Goal: Transaction & Acquisition: Register for event/course

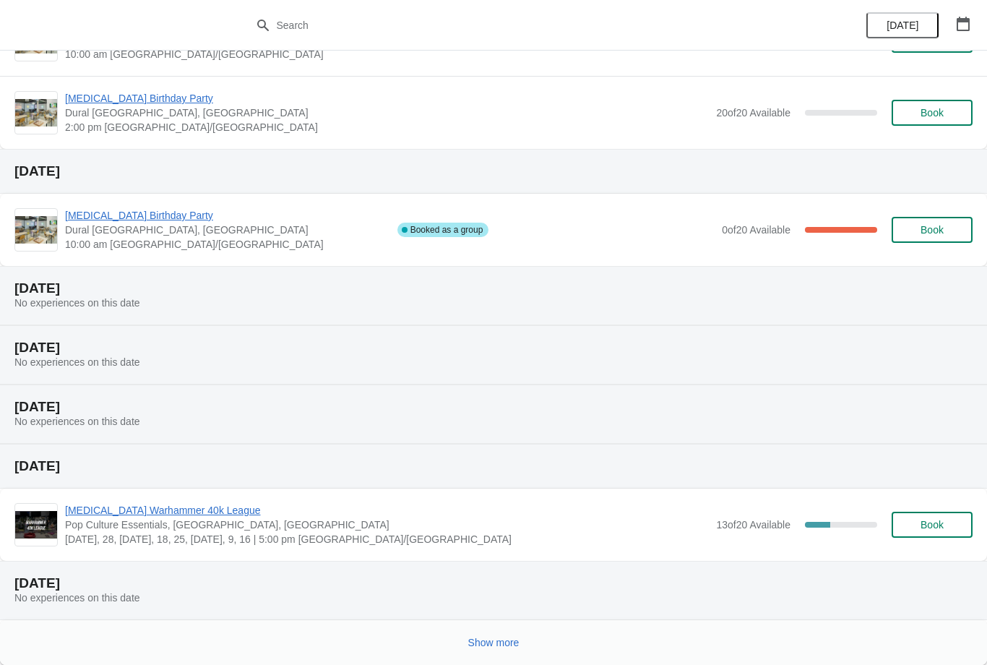
scroll to position [189, 0]
click at [498, 645] on span "Show more" at bounding box center [493, 643] width 51 height 12
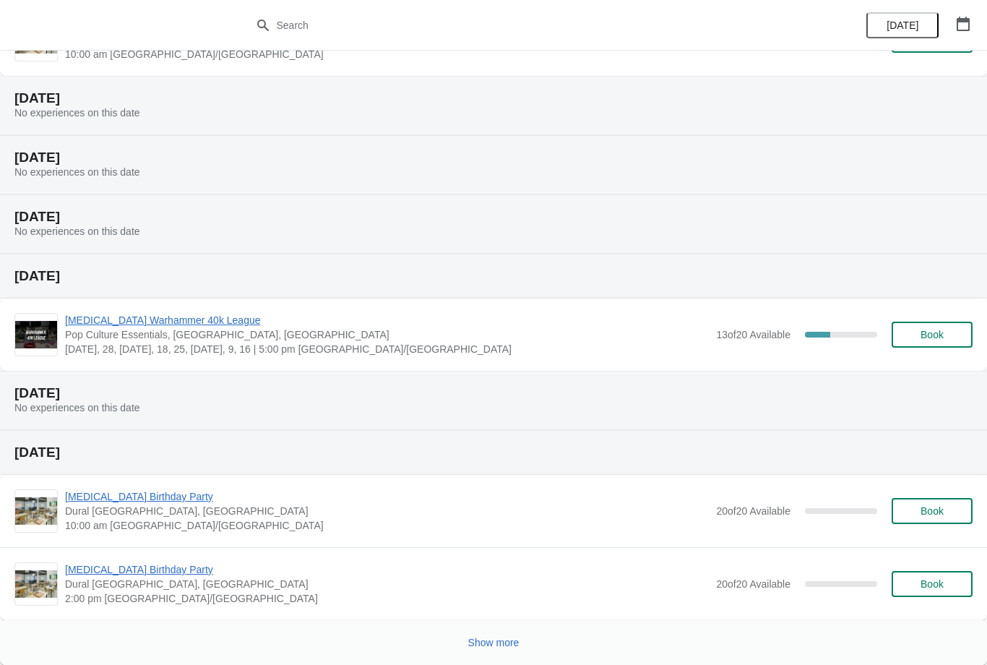
scroll to position [1040, 0]
click at [510, 630] on button "Show more" at bounding box center [493, 642] width 63 height 26
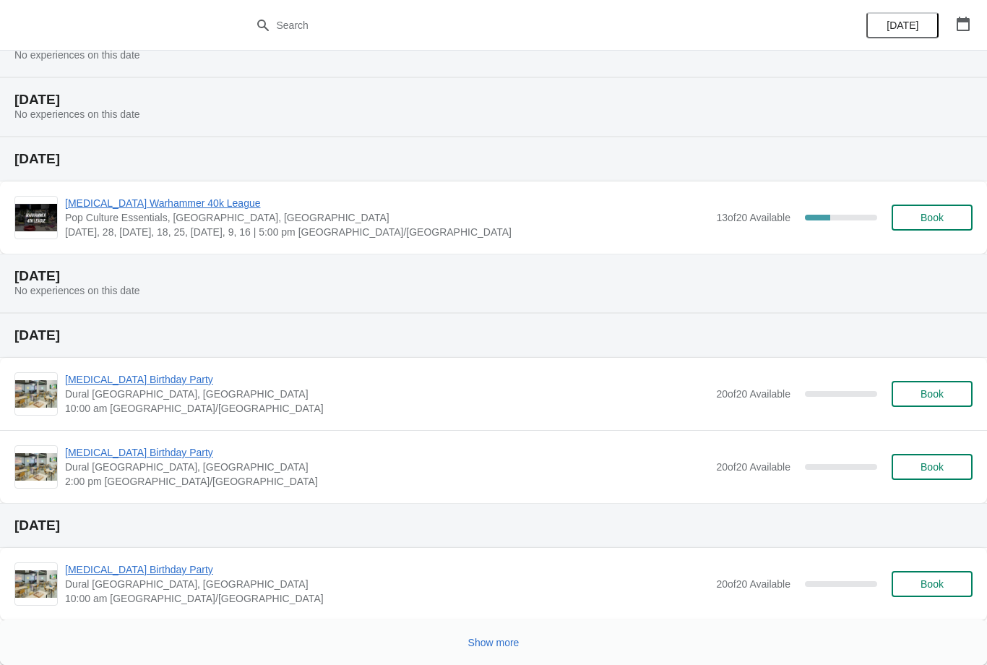
scroll to position [1819, 0]
click at [511, 634] on button "Show more" at bounding box center [493, 642] width 63 height 26
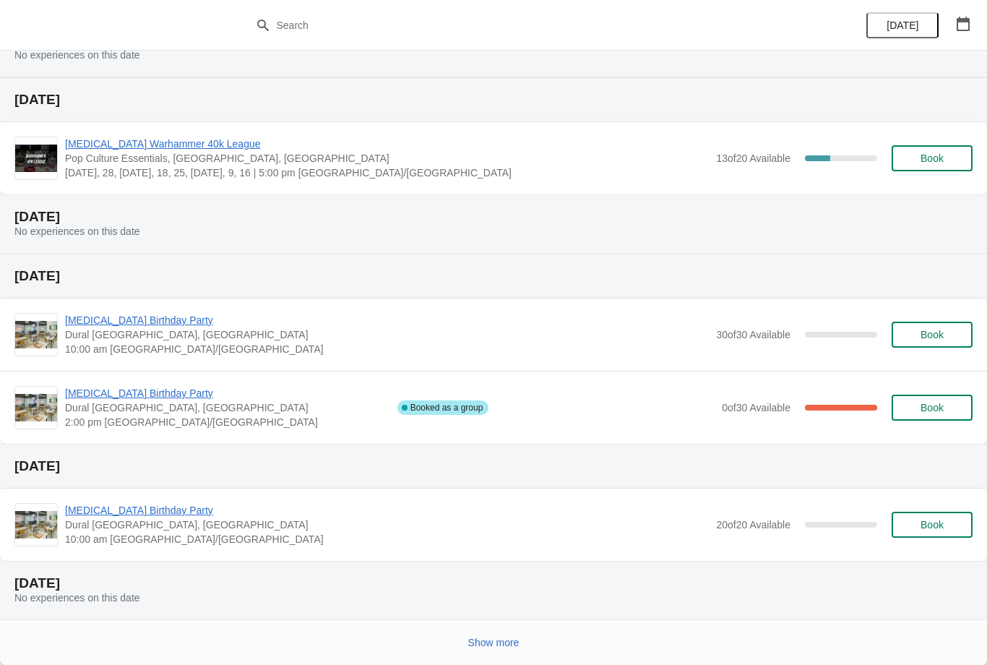
scroll to position [2539, 0]
click at [508, 646] on span "Show more" at bounding box center [493, 643] width 51 height 12
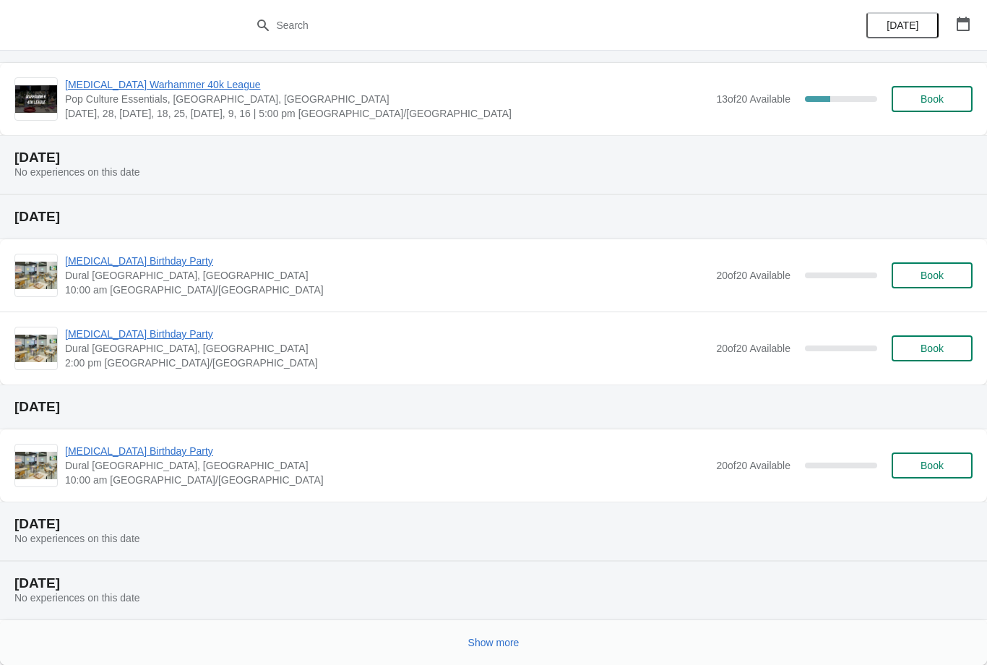
scroll to position [3259, 0]
click at [509, 639] on span "Show more" at bounding box center [493, 643] width 51 height 12
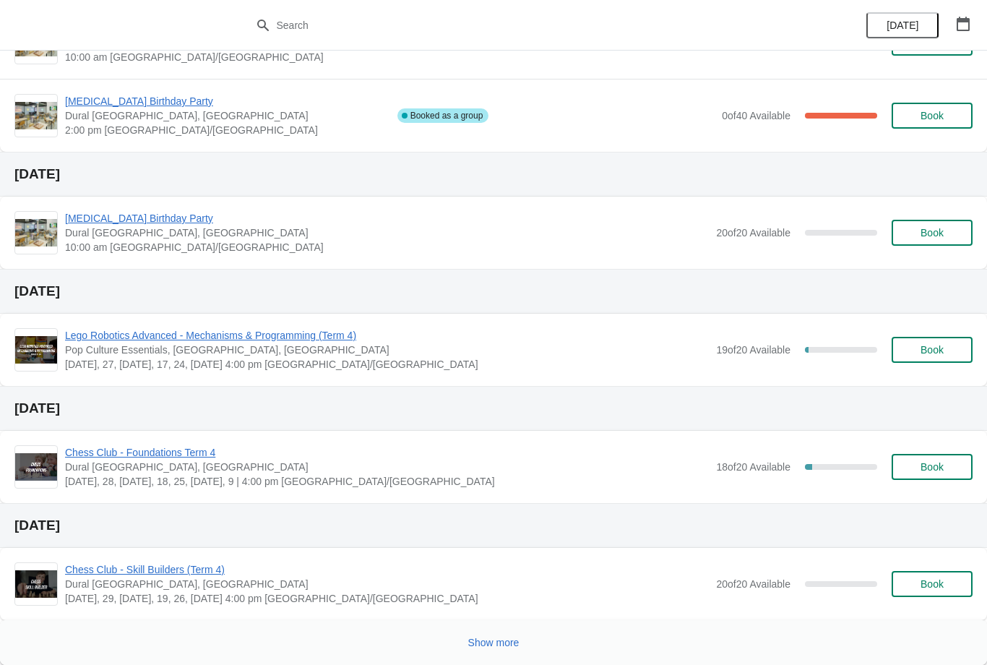
scroll to position [4153, 0]
click at [487, 649] on button "Show more" at bounding box center [493, 642] width 63 height 26
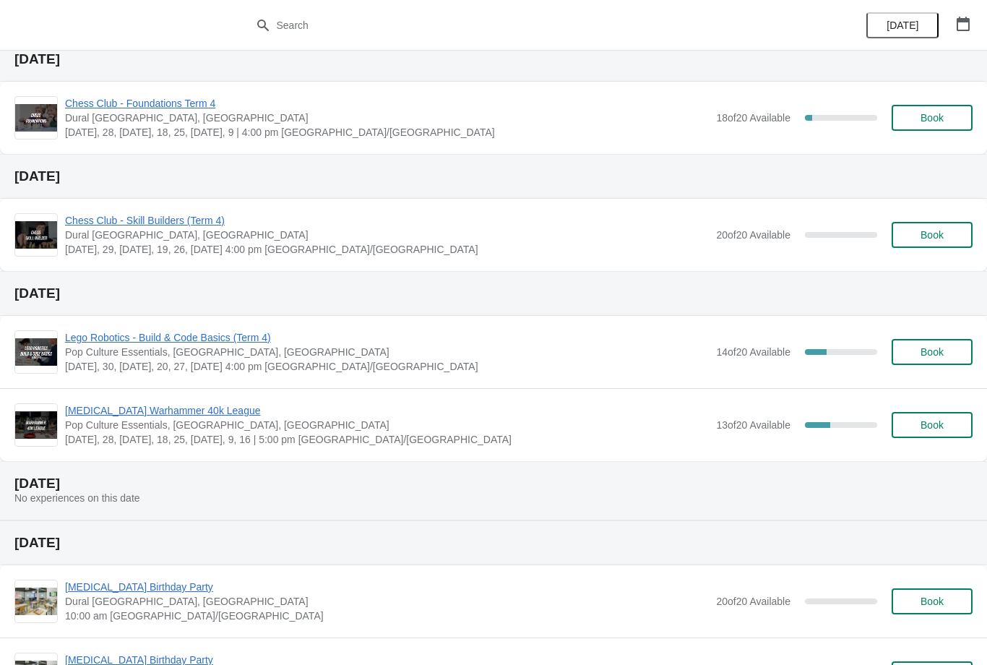
scroll to position [4490, 0]
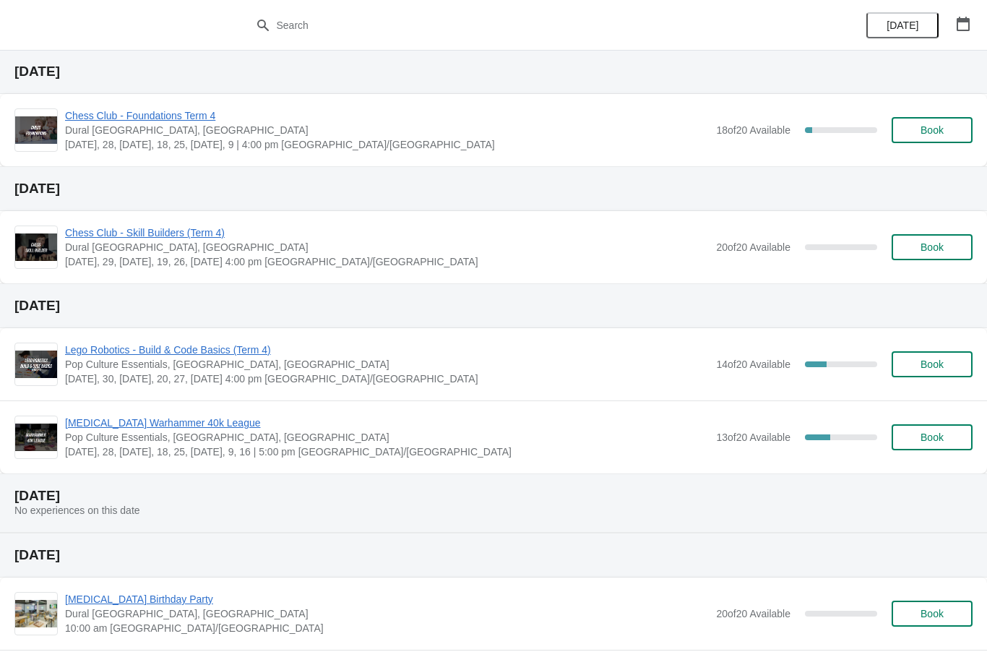
click at [103, 344] on span "Lego Robotics - Build & Code Basics (Term 4)" at bounding box center [387, 349] width 644 height 14
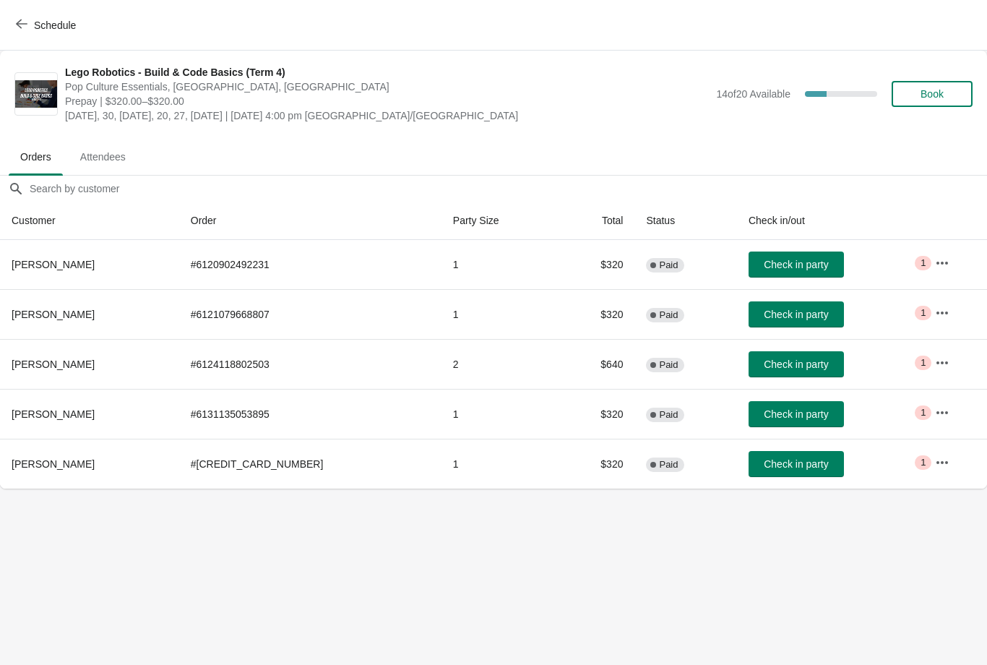
click at [940, 94] on span "Book" at bounding box center [932, 94] width 23 height 12
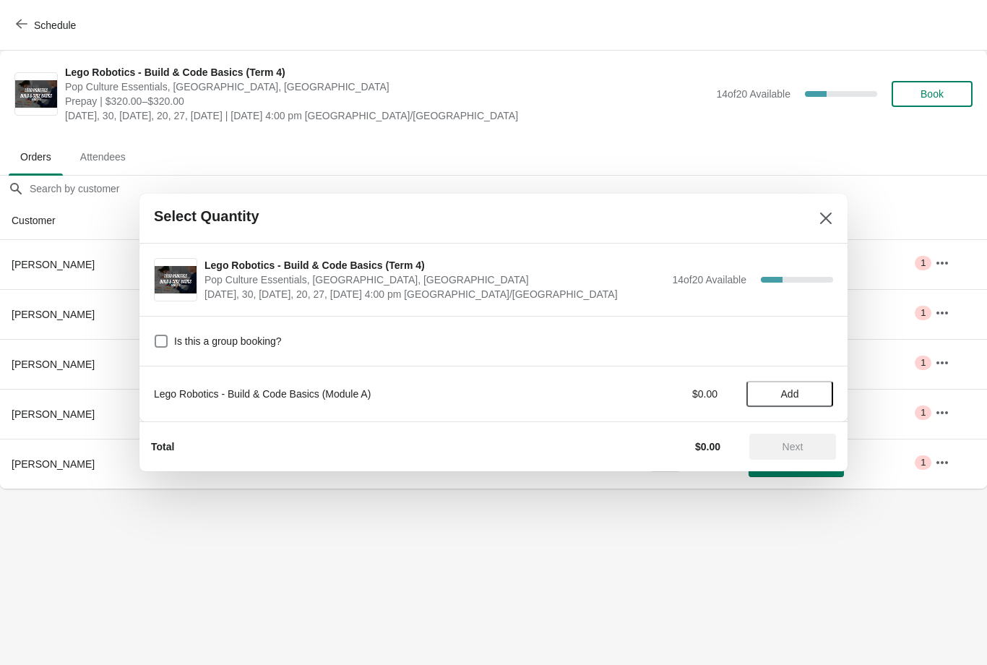
click at [783, 395] on span "Add" at bounding box center [790, 394] width 18 height 12
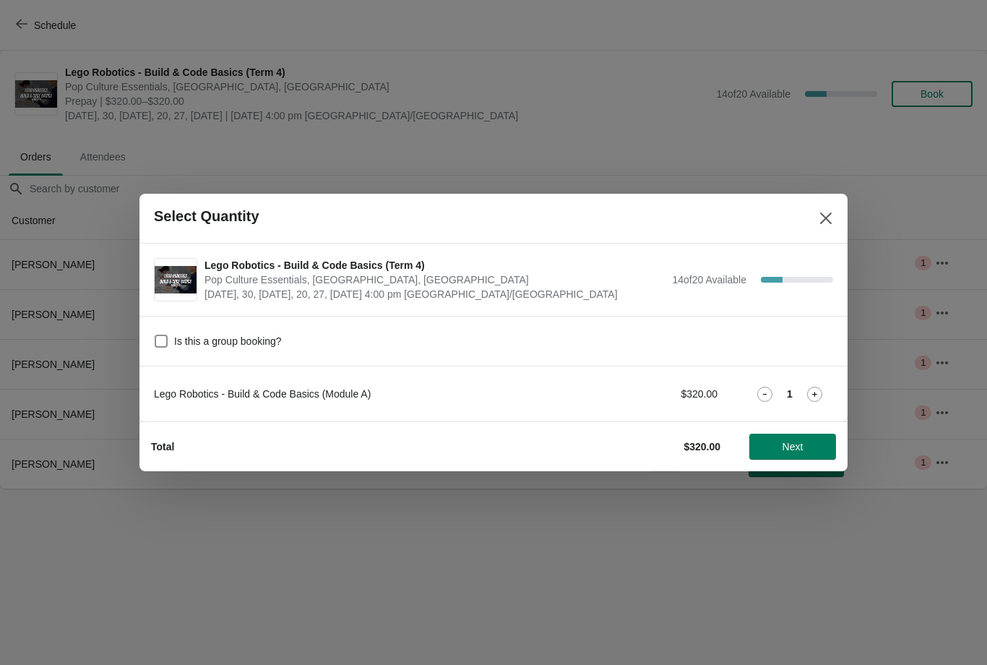
click at [785, 453] on button "Next" at bounding box center [792, 447] width 87 height 26
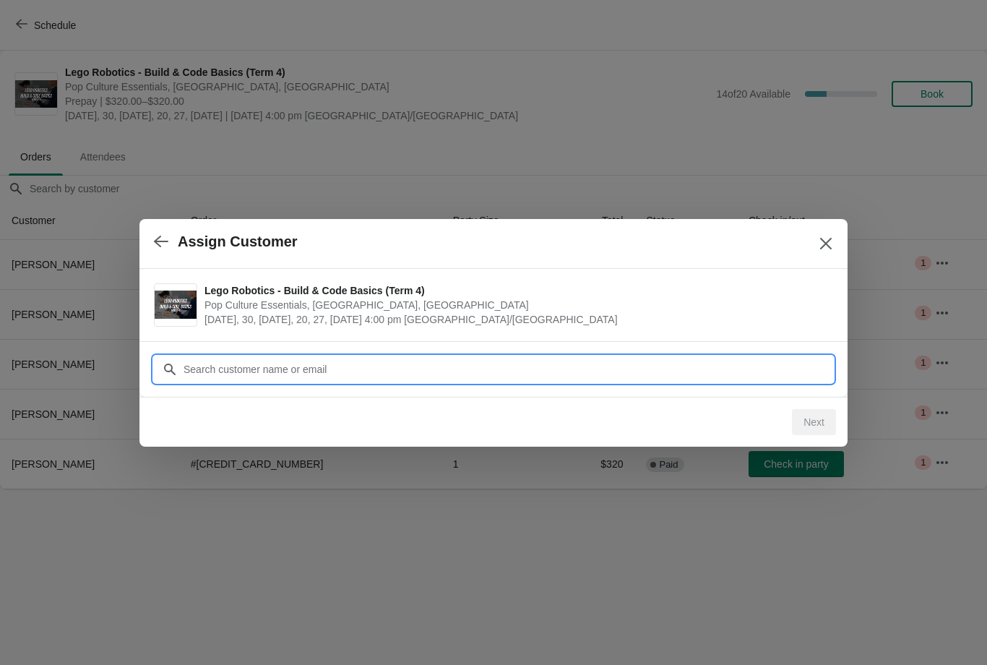
click at [504, 370] on input "Customer" at bounding box center [508, 369] width 650 height 26
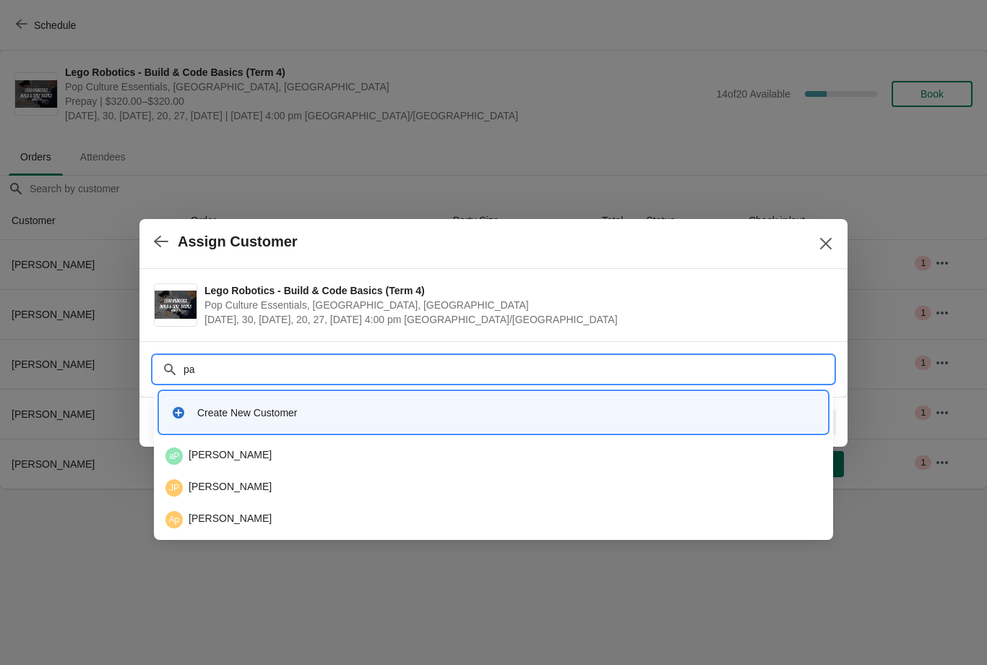
type input "pau"
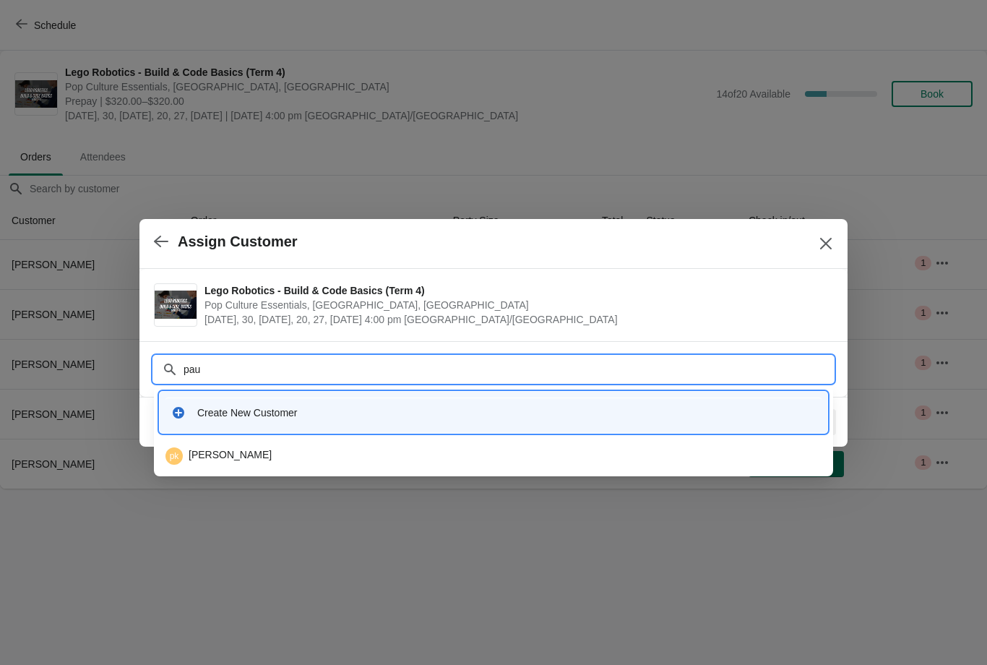
click at [242, 456] on div "pk [PERSON_NAME]" at bounding box center [493, 455] width 656 height 17
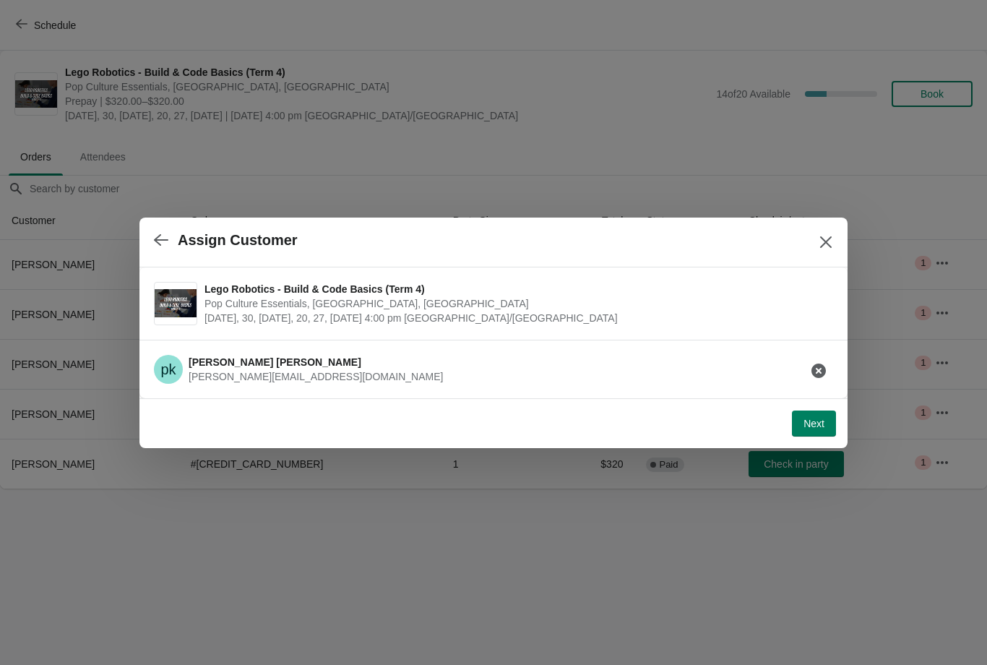
click at [816, 418] on span "Next" at bounding box center [813, 424] width 21 height 12
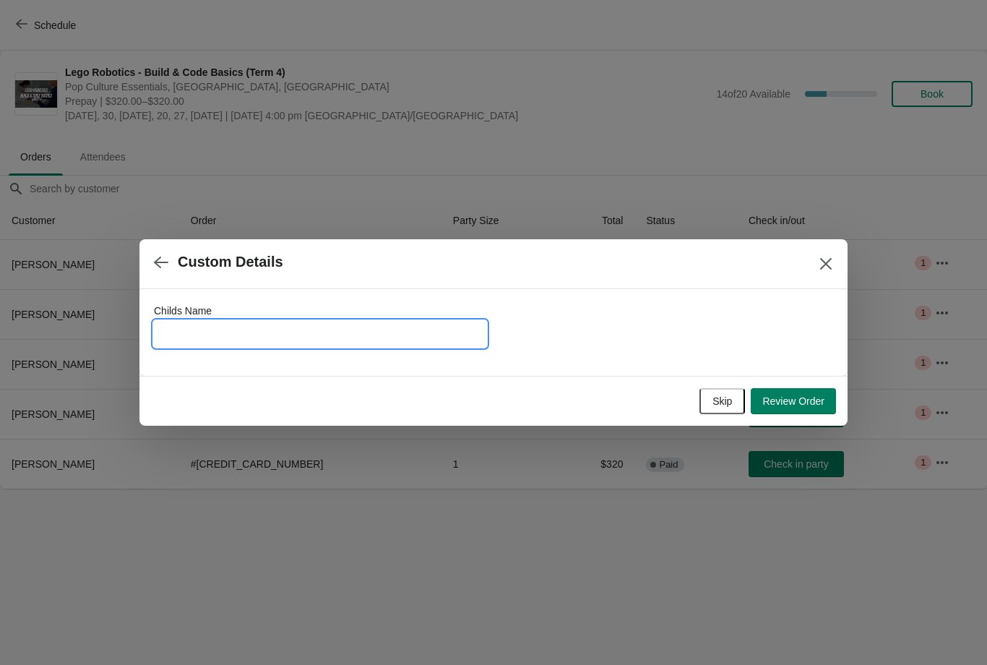
click at [434, 327] on input "Childs Name" at bounding box center [320, 334] width 332 height 26
type input "[PERSON_NAME]"
click at [803, 404] on span "Review Order" at bounding box center [793, 401] width 62 height 12
